Goal: Transaction & Acquisition: Purchase product/service

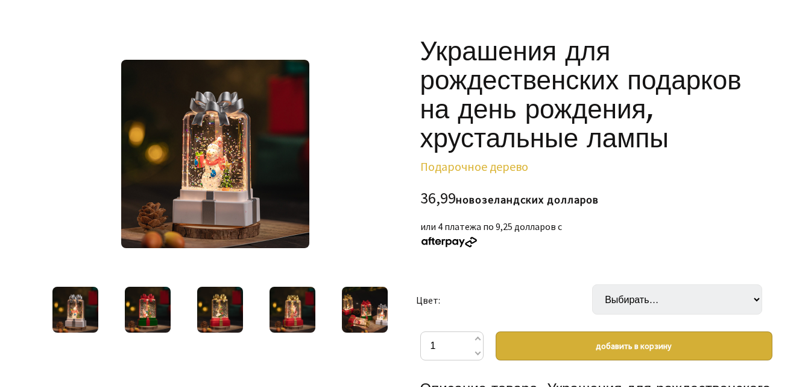
drag, startPoint x: 125, startPoint y: 315, endPoint x: 147, endPoint y: 312, distance: 21.8
click at [125, 315] on img at bounding box center [148, 309] width 46 height 46
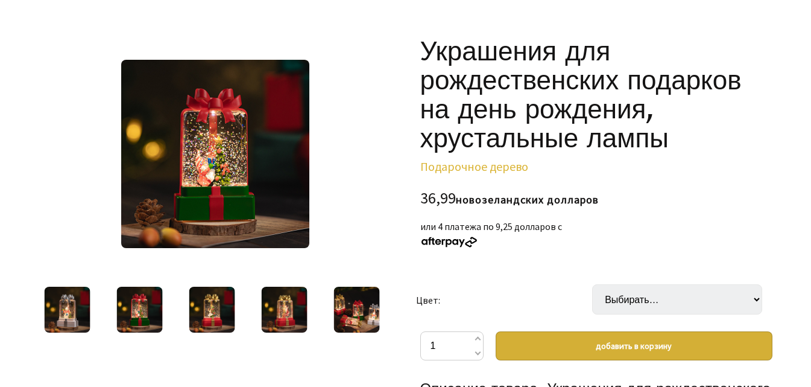
click at [204, 312] on img at bounding box center [212, 309] width 46 height 46
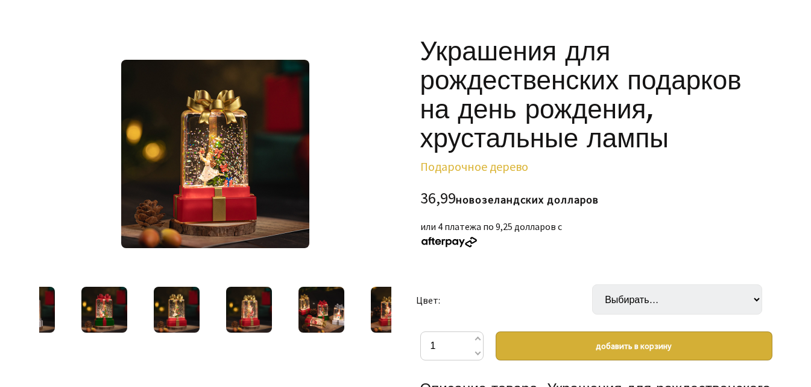
click at [227, 299] on img at bounding box center [249, 309] width 46 height 46
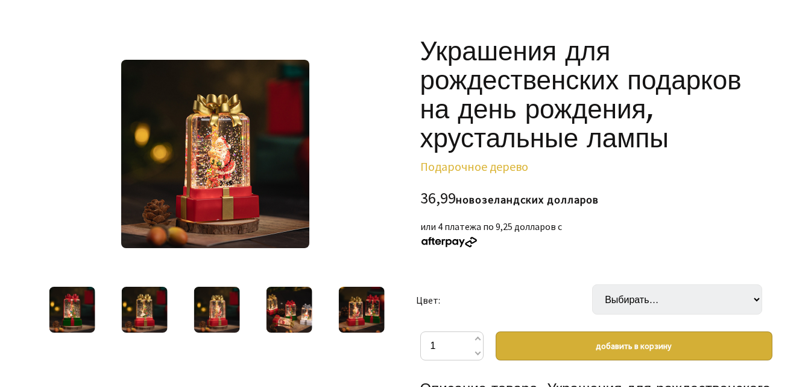
click at [259, 308] on div at bounding box center [289, 309] width 72 height 51
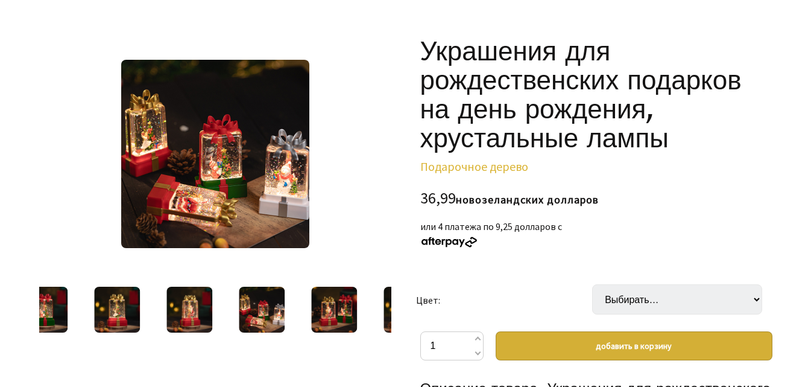
click at [288, 312] on div at bounding box center [262, 309] width 72 height 51
click at [320, 312] on img at bounding box center [334, 309] width 46 height 46
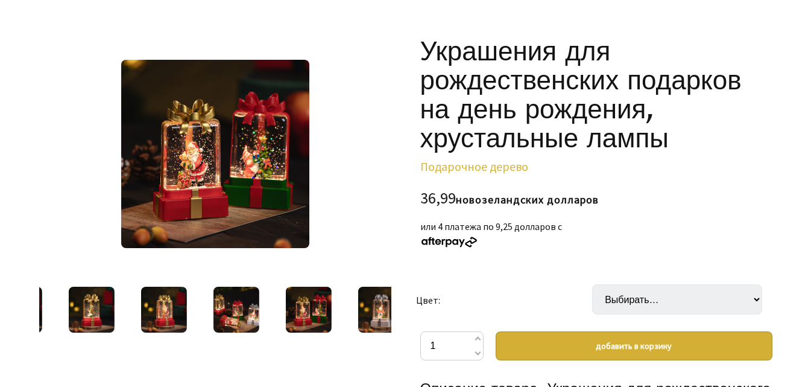
click at [334, 312] on div at bounding box center [308, 309] width 72 height 51
click at [361, 309] on img at bounding box center [381, 309] width 46 height 46
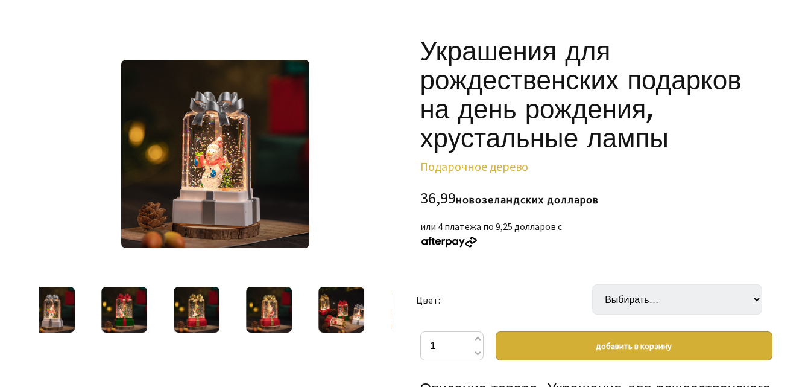
click at [428, 314] on td "Цвет:" at bounding box center [504, 299] width 176 height 64
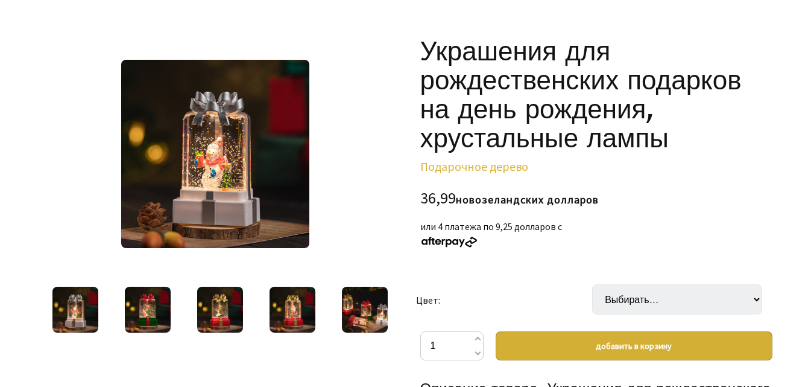
click at [184, 322] on div at bounding box center [220, 309] width 72 height 51
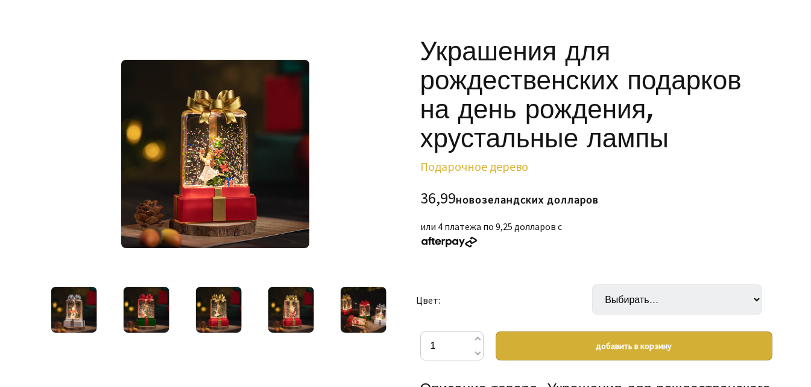
click at [171, 317] on div at bounding box center [213, 309] width 352 height 51
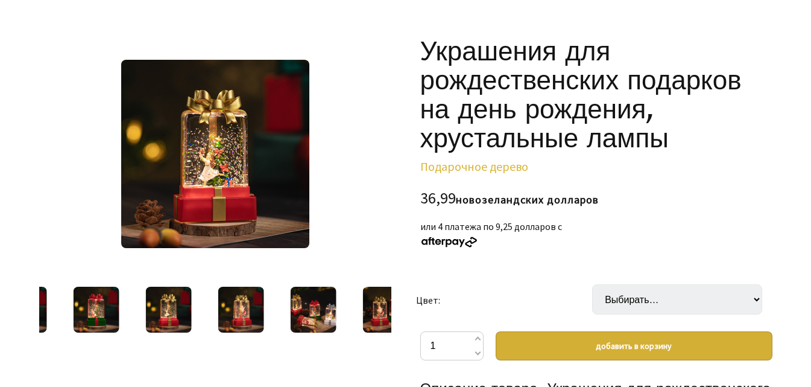
click at [83, 306] on img at bounding box center [96, 309] width 46 height 46
